Goal: Task Accomplishment & Management: Manage account settings

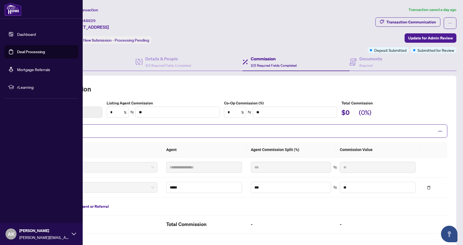
click at [21, 36] on link "Dashboard" at bounding box center [26, 34] width 19 height 5
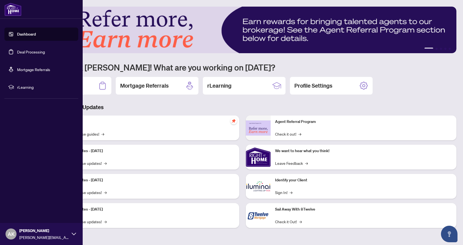
click at [26, 52] on link "Deal Processing" at bounding box center [31, 51] width 28 height 5
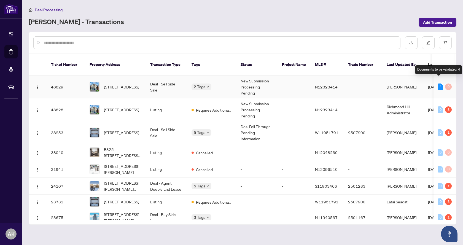
click at [438, 84] on div "4" at bounding box center [440, 87] width 5 height 7
click at [117, 84] on span "[STREET_ADDRESS]" at bounding box center [121, 87] width 35 height 6
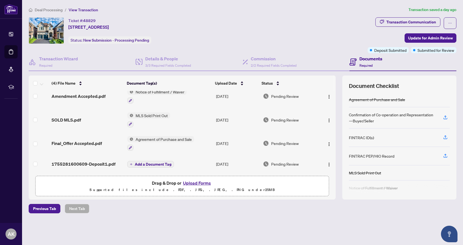
scroll to position [8, 0]
